Goal: Complete application form

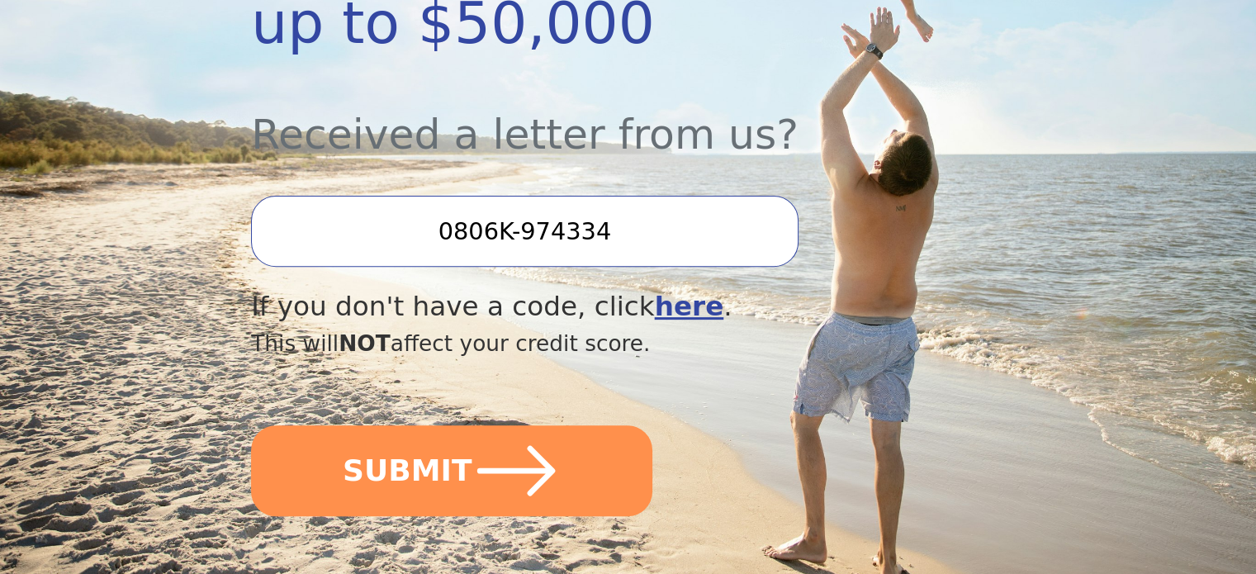
scroll to position [495, 0]
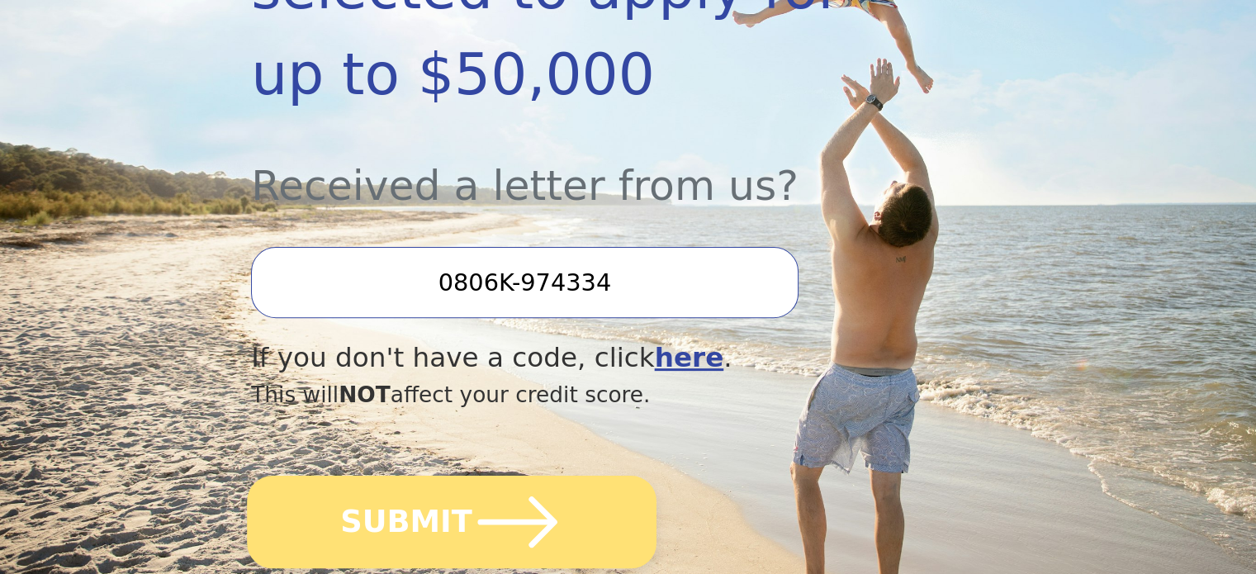
click at [423, 476] on button "SUBMIT" at bounding box center [451, 522] width 409 height 92
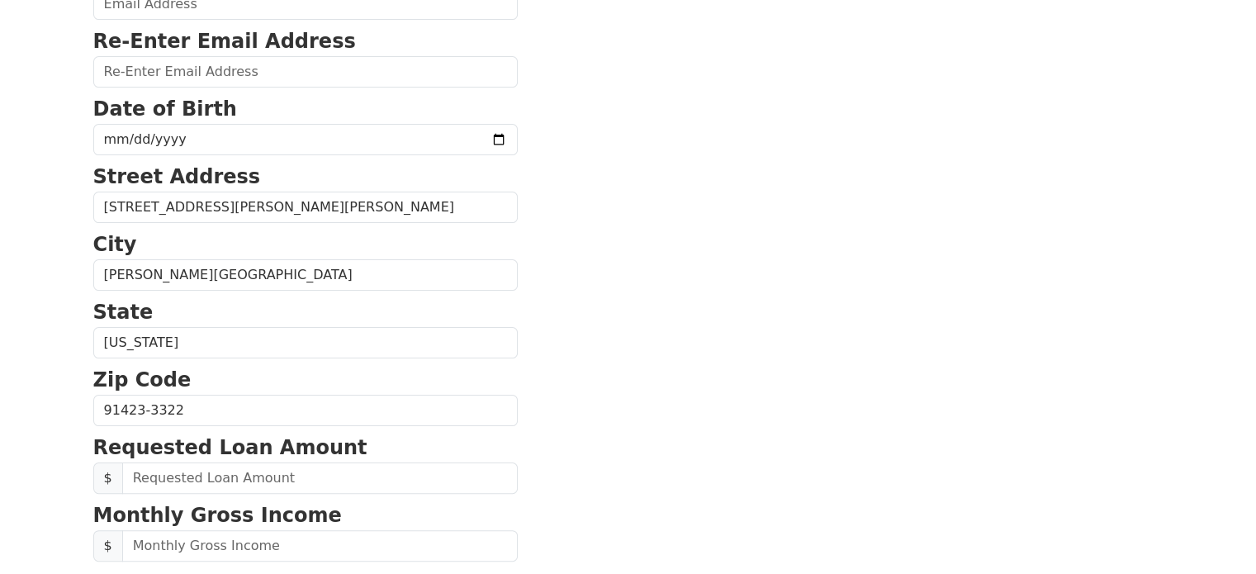
scroll to position [83, 0]
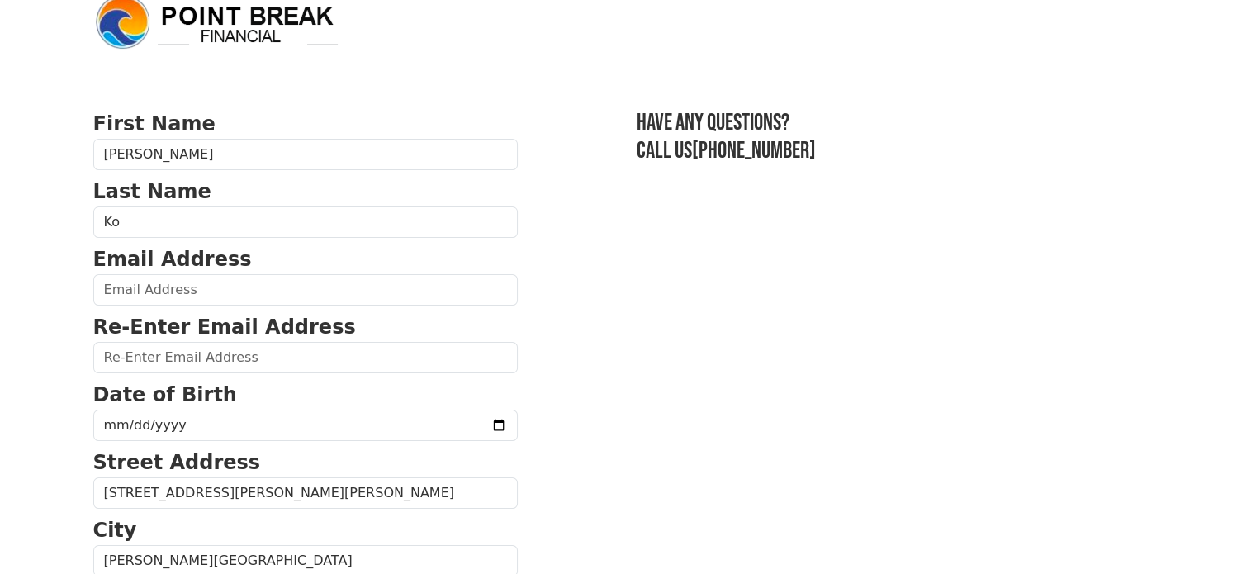
scroll to position [0, 0]
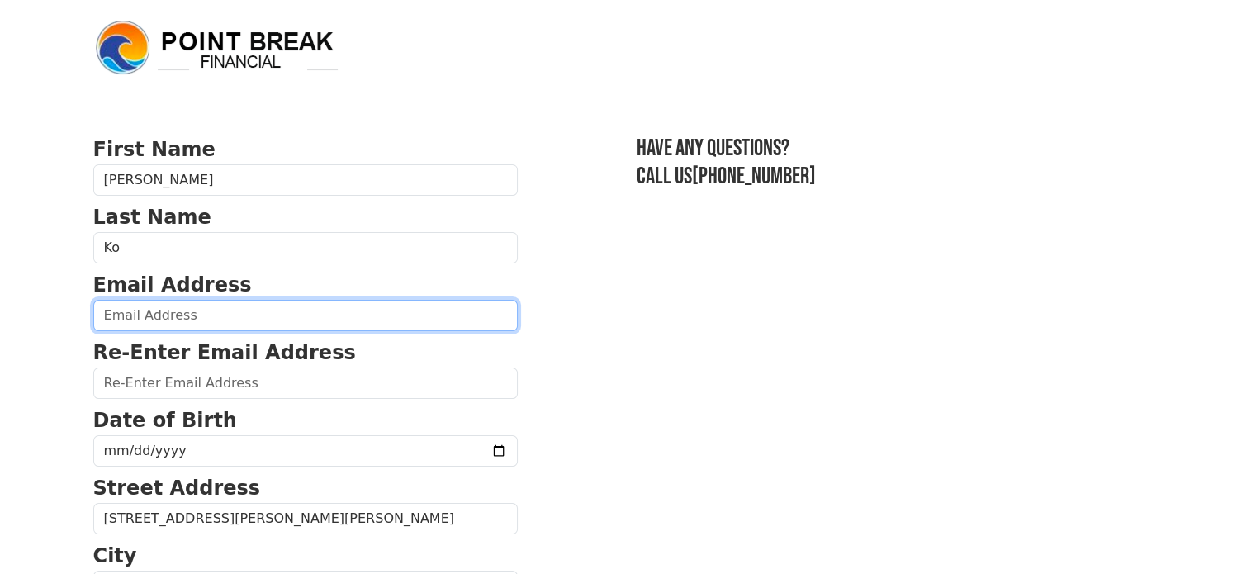
click at [261, 305] on input "email" at bounding box center [305, 315] width 424 height 31
type input "120ymacup@gmail.com"
type input "(213) 505-2379"
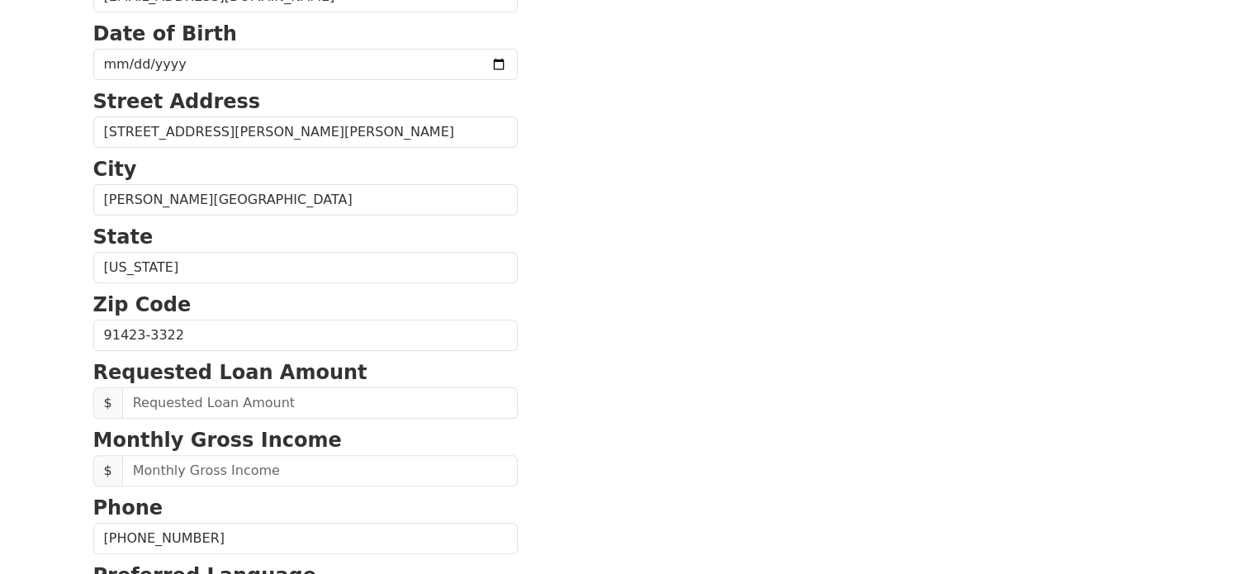
scroll to position [139, 0]
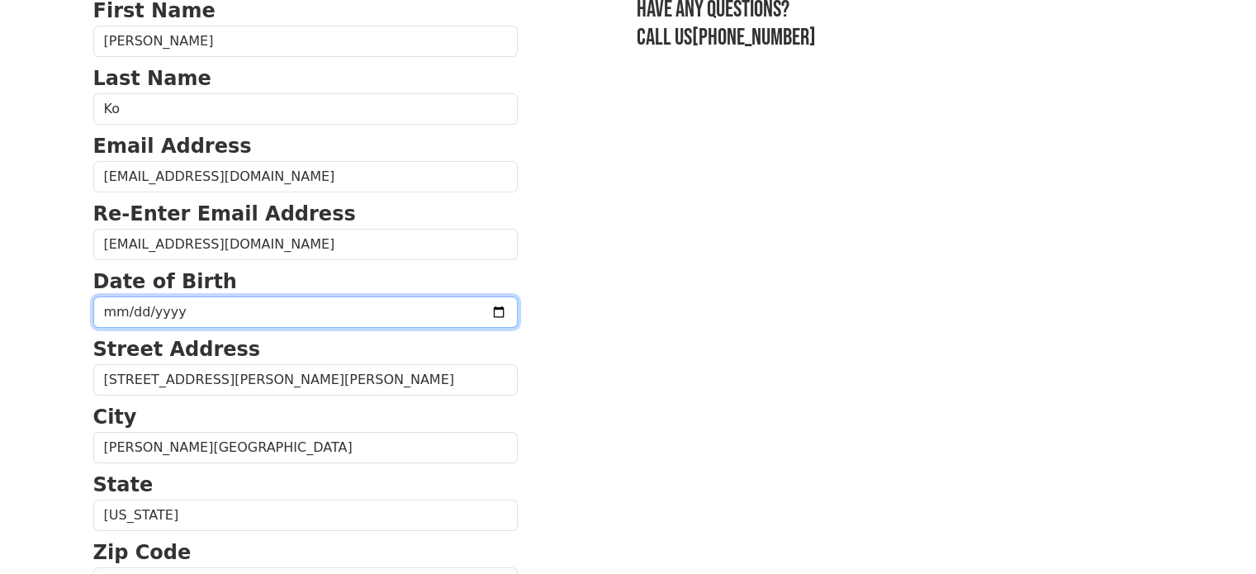
click at [454, 310] on input "date" at bounding box center [305, 311] width 424 height 31
type input "1956-06-03"
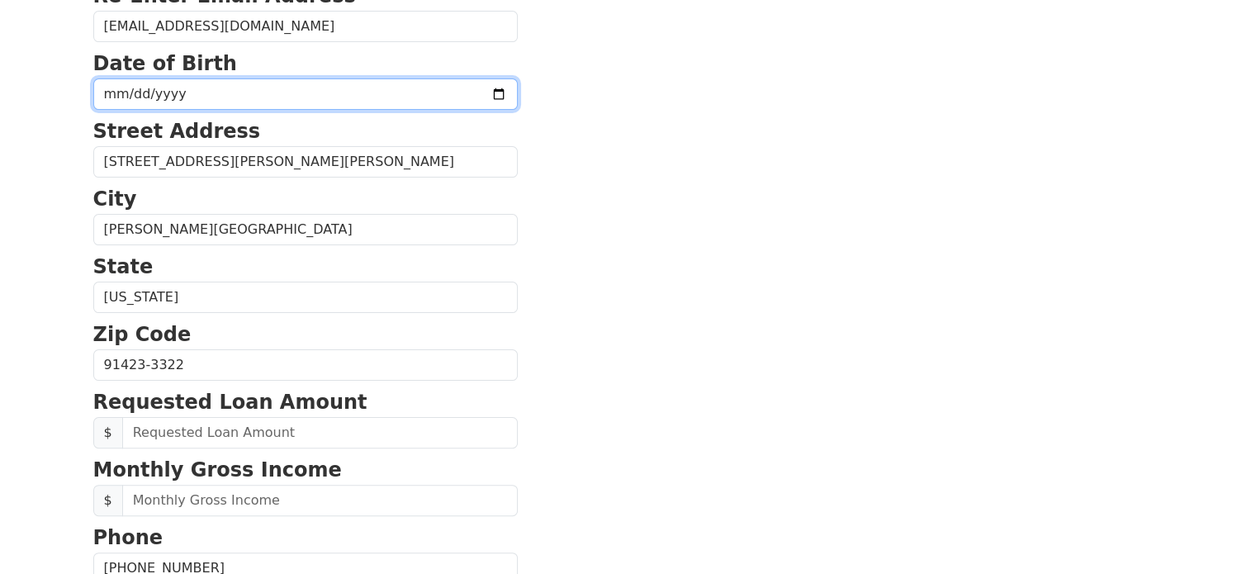
scroll to position [386, 0]
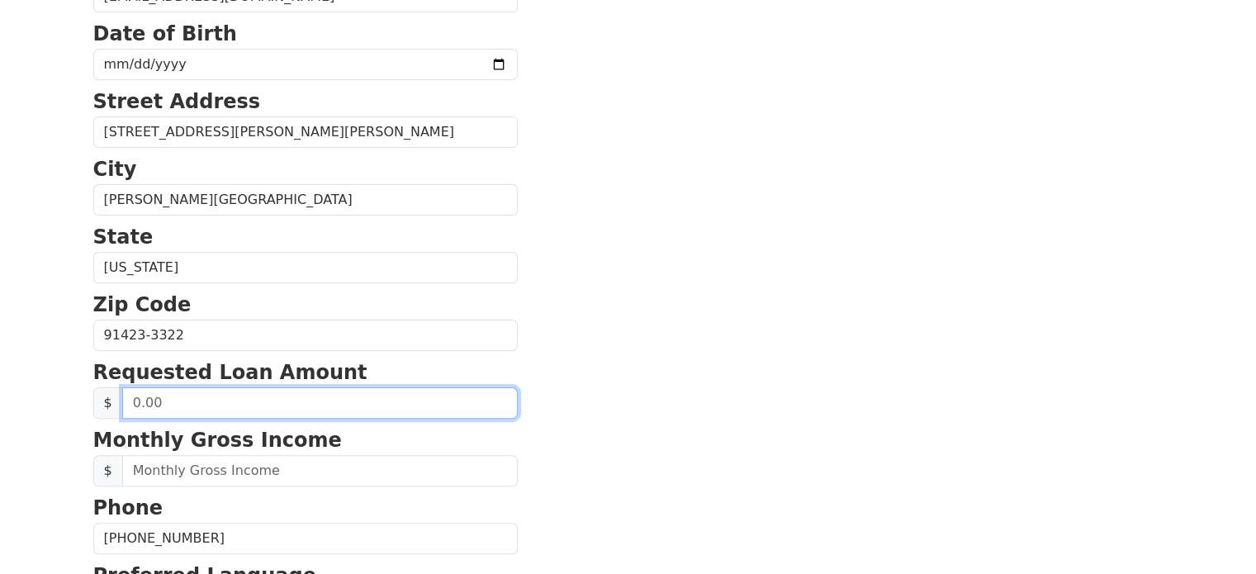
click at [344, 387] on input "text" at bounding box center [319, 402] width 395 height 31
click at [133, 397] on input "text" at bounding box center [319, 402] width 395 height 31
click at [134, 397] on input "text" at bounding box center [319, 402] width 395 height 31
click at [184, 400] on input "text" at bounding box center [319, 402] width 395 height 31
drag, startPoint x: 159, startPoint y: 400, endPoint x: 0, endPoint y: 372, distance: 161.1
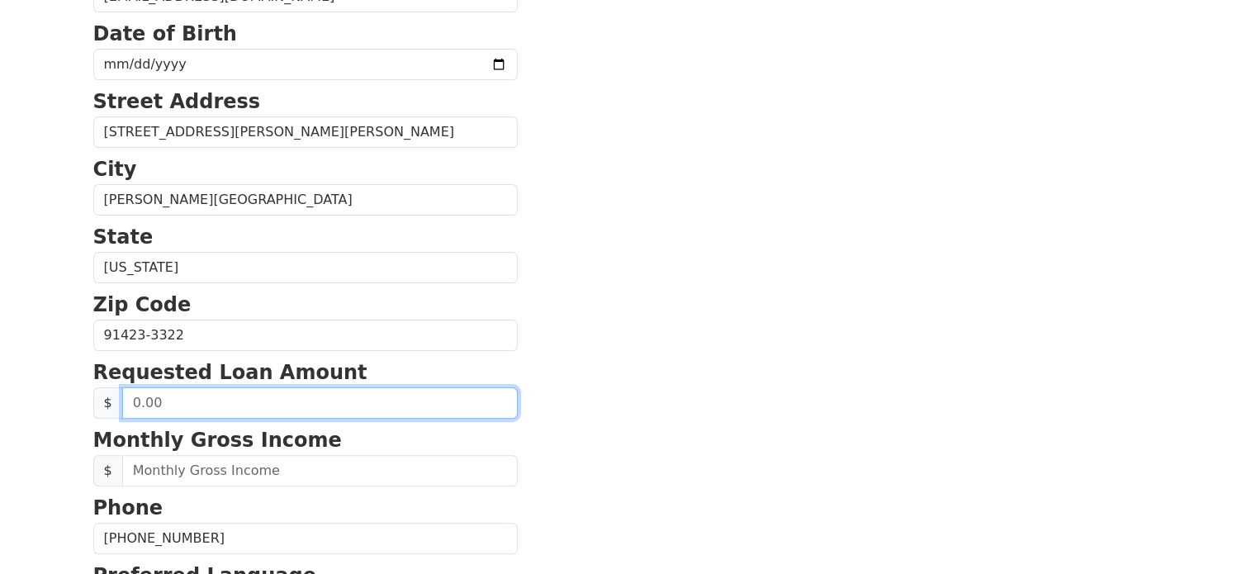
type input "40,000.00"
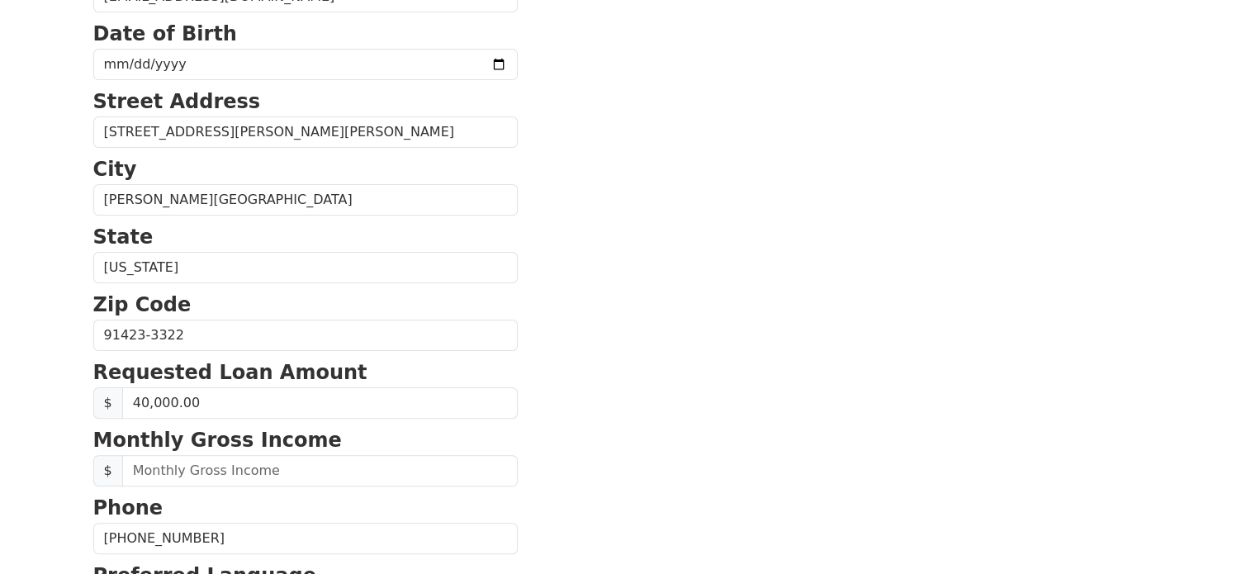
click at [735, 471] on section "First Name Chang Last Name Ko Email Address 120ymacup@gmail.com Re-Enter Email …" at bounding box center [628, 336] width 1070 height 1177
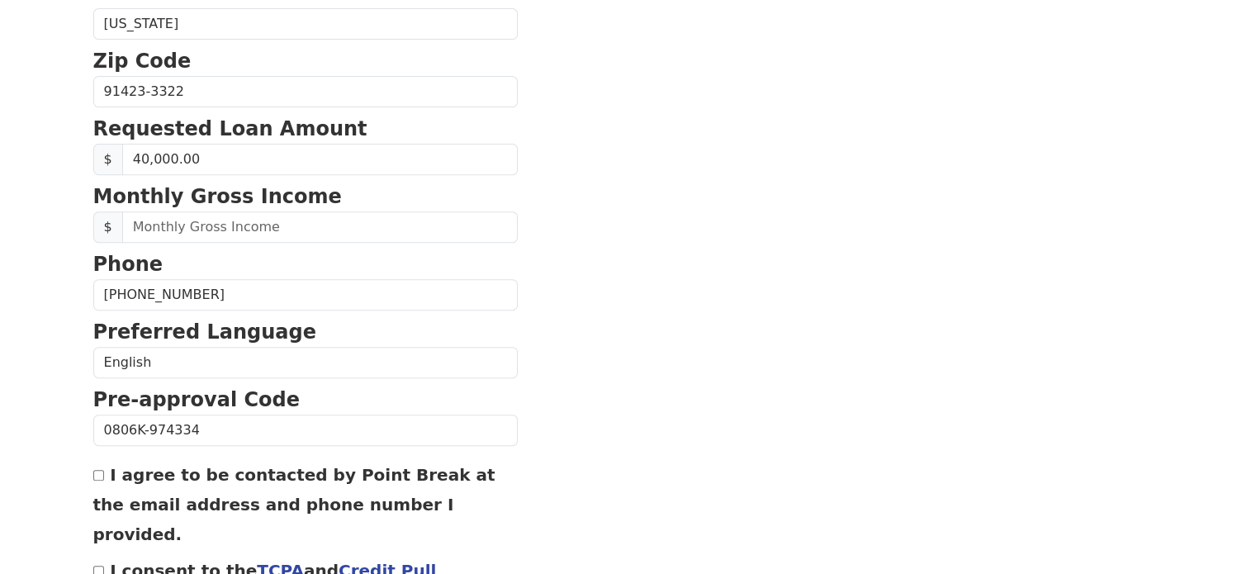
scroll to position [634, 0]
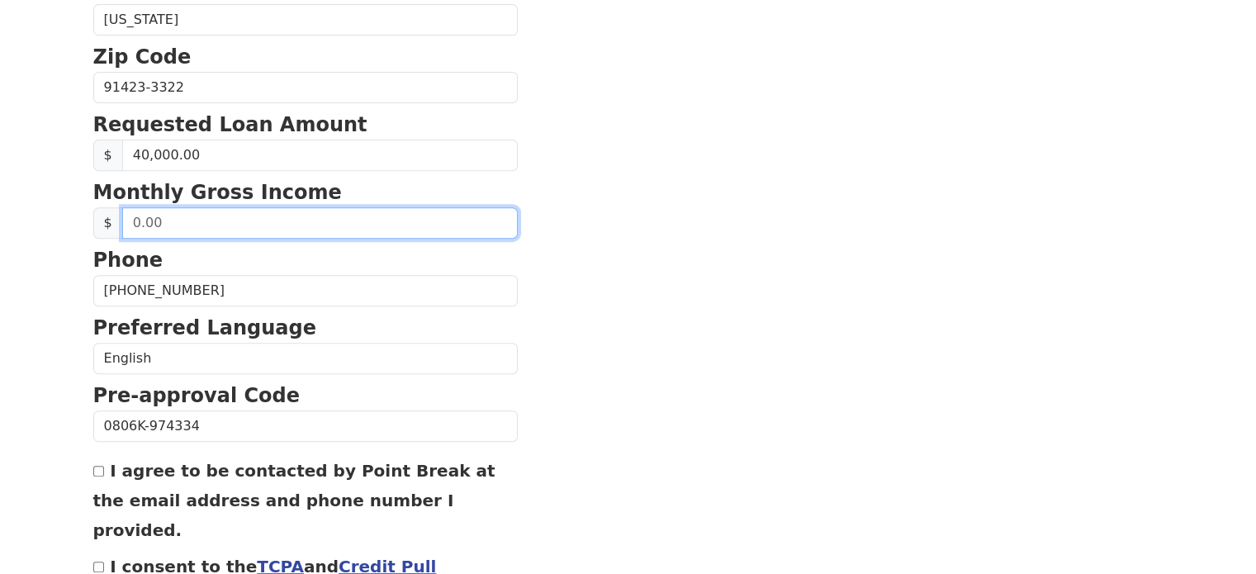
click at [251, 224] on input "text" at bounding box center [319, 222] width 395 height 31
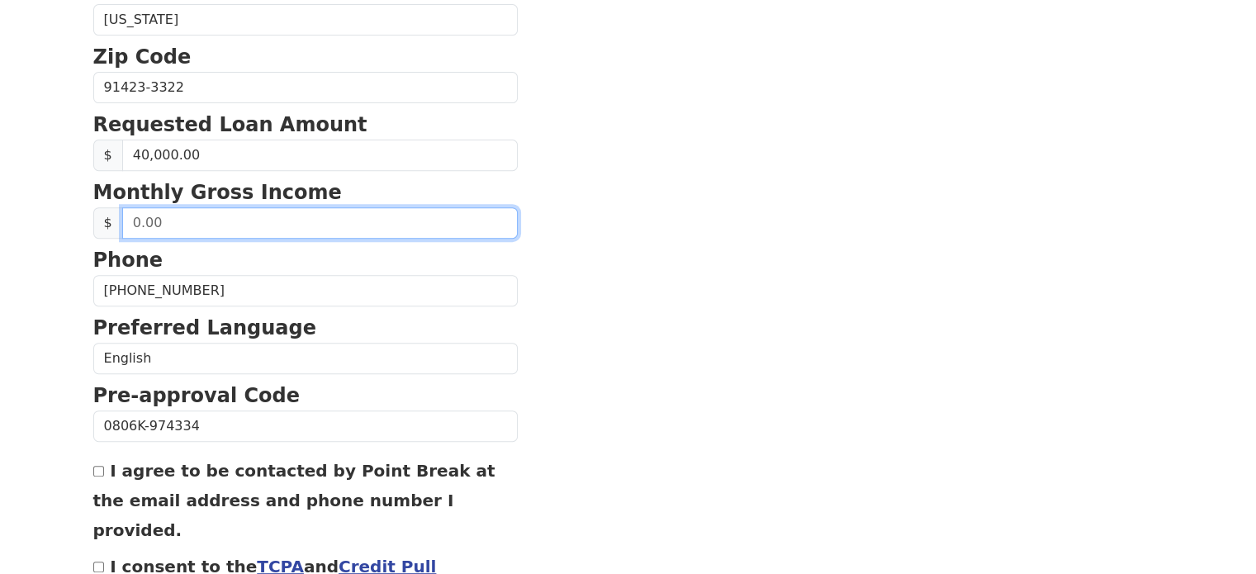
click at [229, 221] on input "text" at bounding box center [319, 222] width 395 height 31
type input "35,000.00"
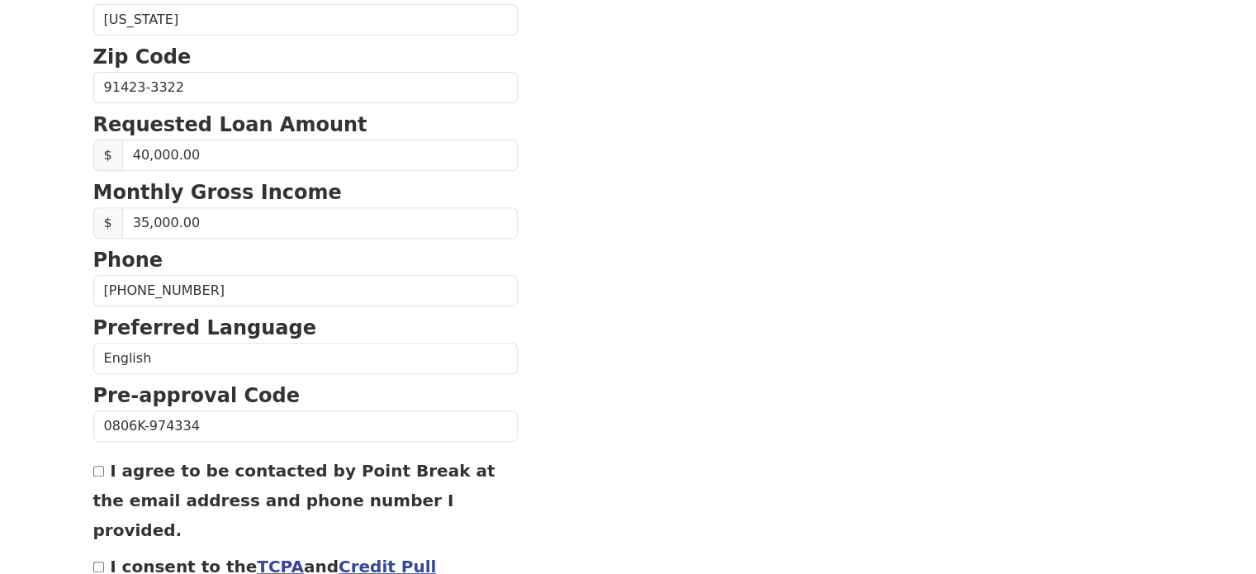
click at [507, 253] on section "First Name Chang Last Name Ko Email Address 120ymacup@gmail.com Re-Enter Email …" at bounding box center [628, 89] width 1070 height 1177
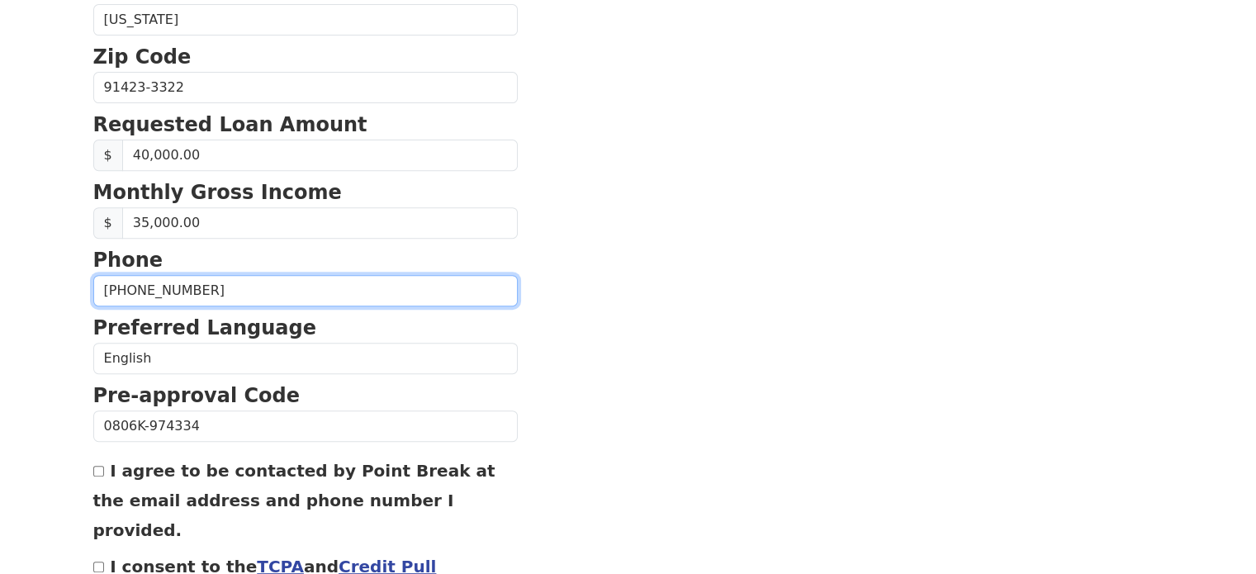
click at [286, 285] on input "(213) 505-2379" at bounding box center [305, 290] width 424 height 31
drag, startPoint x: 223, startPoint y: 293, endPoint x: 0, endPoint y: 288, distance: 223.0
type input "(818) 261-5006"
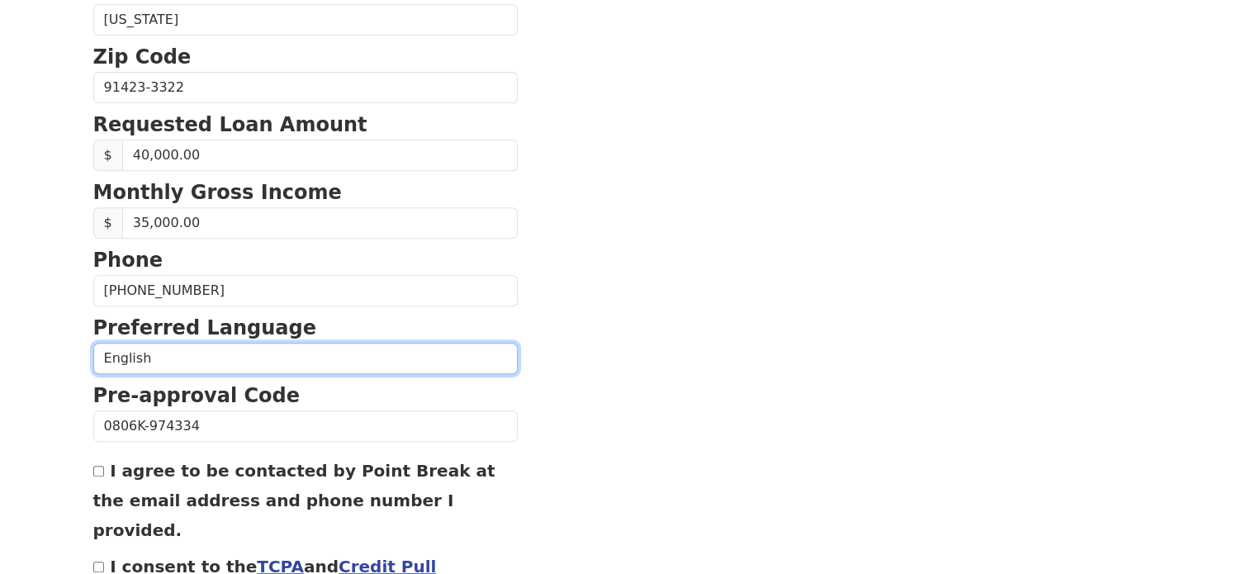
click at [225, 343] on select "English Spanish" at bounding box center [305, 358] width 424 height 31
click at [93, 343] on select "English Spanish" at bounding box center [305, 358] width 424 height 31
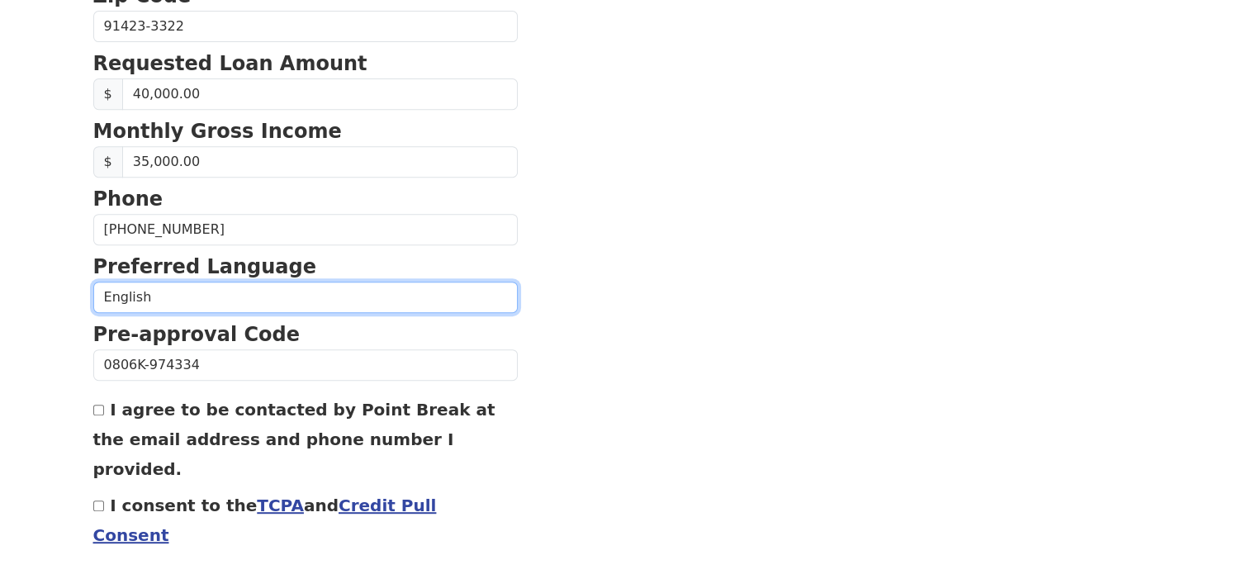
scroll to position [735, 0]
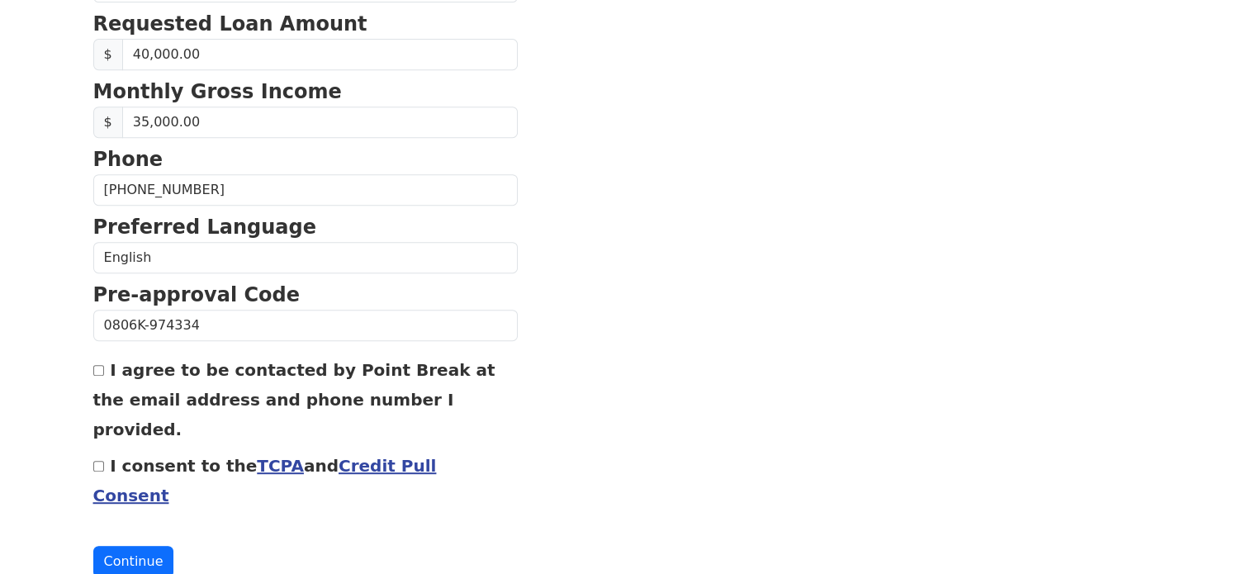
click at [93, 372] on div "I agree to be contacted by Point Break at the email address and phone number I …" at bounding box center [305, 398] width 424 height 89
click at [102, 369] on input "I agree to be contacted by Point Break at the email address and phone number I …" at bounding box center [98, 370] width 11 height 11
checkbox input "true"
click at [99, 450] on div "I consent to the TCPA and Credit Pull Consent" at bounding box center [305, 479] width 424 height 59
click at [101, 461] on input "I consent to the TCPA and Credit Pull Consent" at bounding box center [98, 466] width 11 height 11
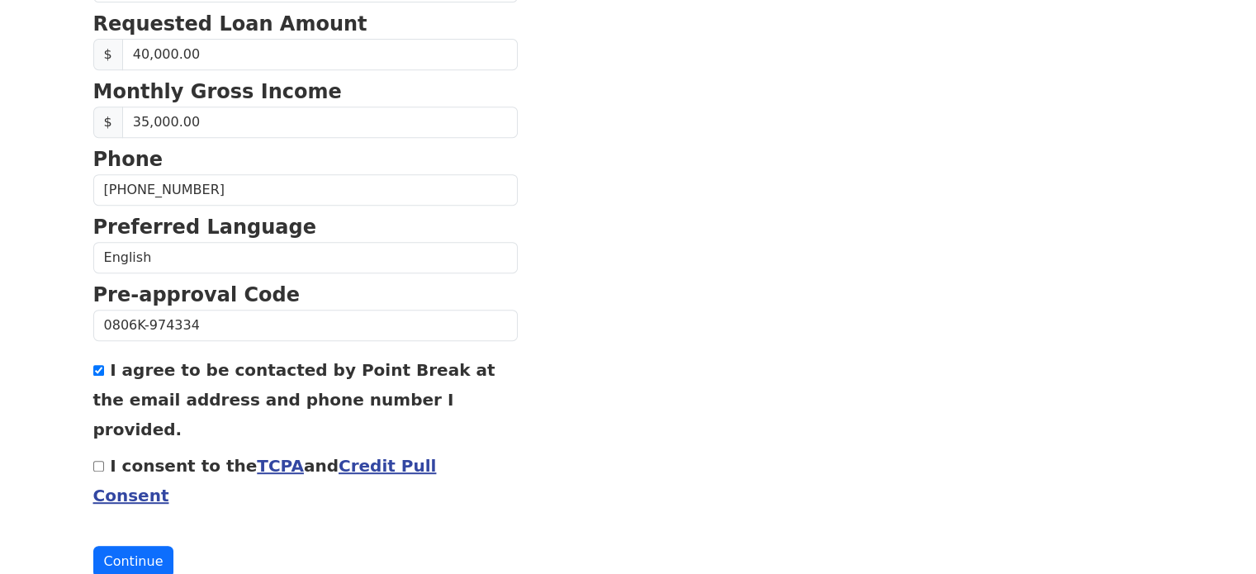
checkbox input "true"
click at [150, 546] on button "Continue" at bounding box center [133, 561] width 81 height 31
